Goal: Navigation & Orientation: Find specific page/section

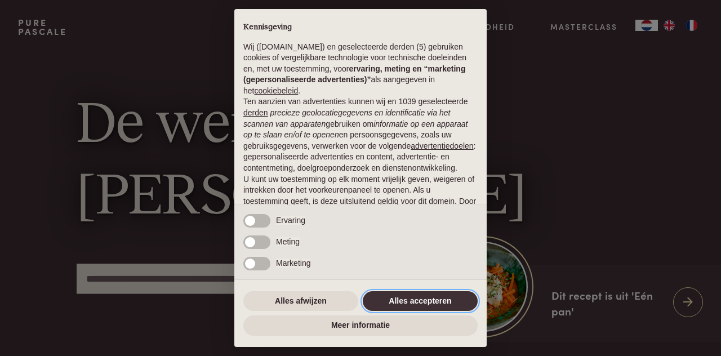
click at [403, 302] on button "Alles accepteren" at bounding box center [420, 301] width 115 height 20
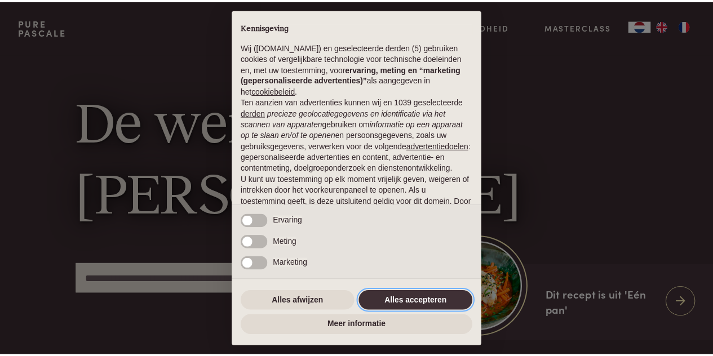
scroll to position [96, 0]
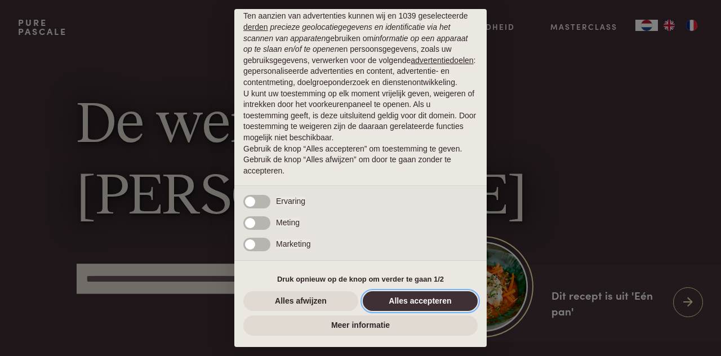
click at [429, 300] on button "Alles accepteren" at bounding box center [420, 301] width 115 height 20
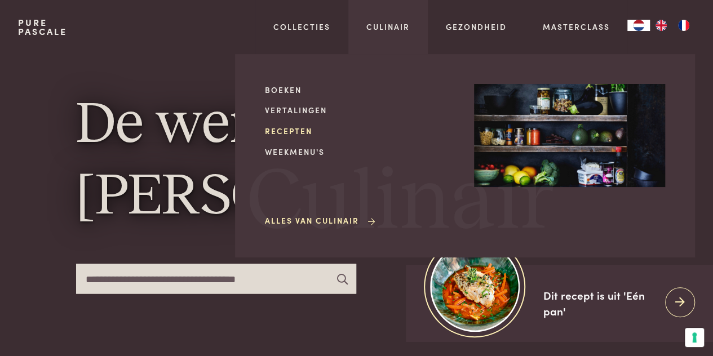
click at [283, 129] on link "Recepten" at bounding box center [360, 131] width 191 height 12
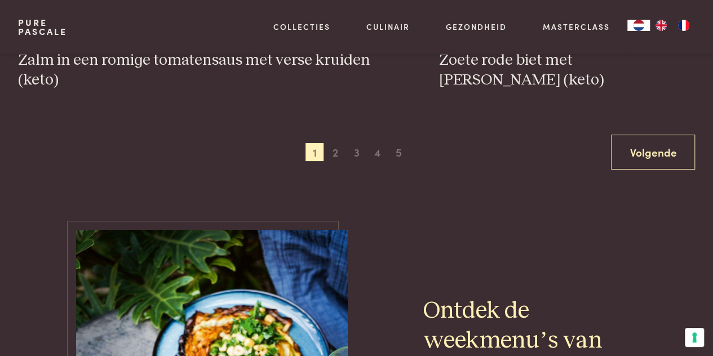
scroll to position [2137, 0]
click at [333, 149] on span "2" at bounding box center [335, 152] width 18 height 18
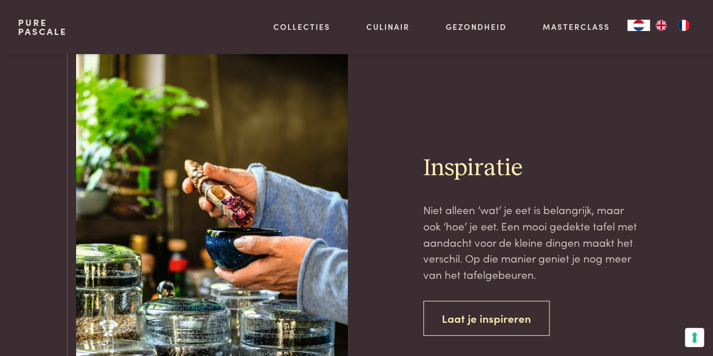
scroll to position [4113, 0]
